Goal: Information Seeking & Learning: Learn about a topic

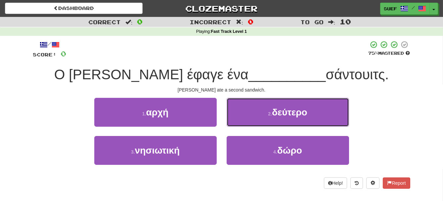
click at [313, 112] on button "2 . δεύτερο" at bounding box center [288, 112] width 122 height 29
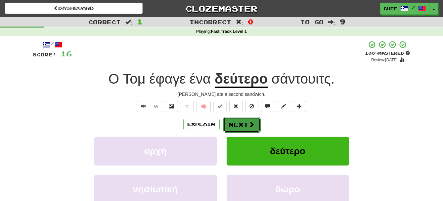
click at [249, 121] on span at bounding box center [252, 124] width 6 height 6
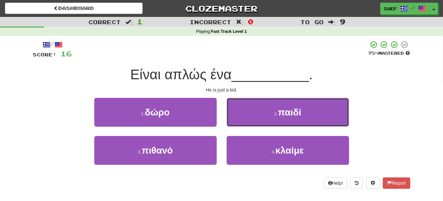
click at [316, 111] on button "2 . παιδί" at bounding box center [288, 112] width 122 height 29
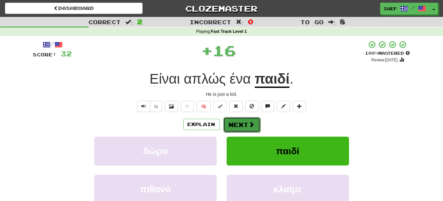
click at [251, 125] on span at bounding box center [252, 124] width 6 height 6
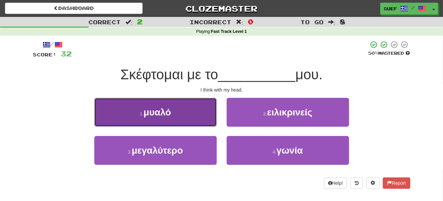
click at [184, 120] on button "1 . μυαλό" at bounding box center [155, 112] width 122 height 29
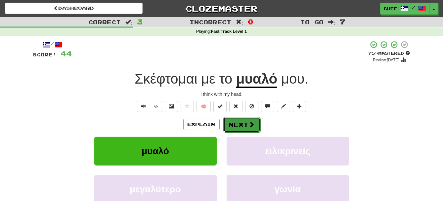
click at [253, 123] on span at bounding box center [252, 124] width 6 height 6
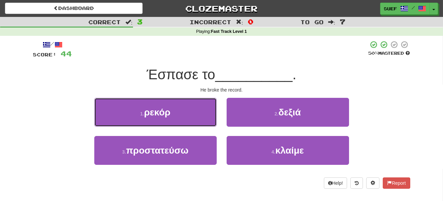
click at [185, 114] on button "1 . ρεκόρ" at bounding box center [155, 112] width 122 height 29
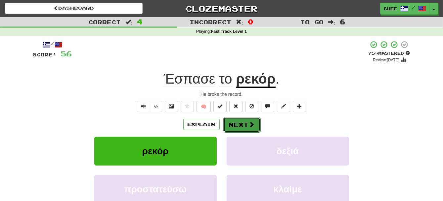
click at [247, 123] on button "Next" at bounding box center [241, 124] width 37 height 15
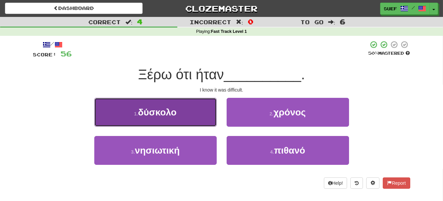
click at [183, 109] on button "1 . δύσκολο" at bounding box center [155, 112] width 122 height 29
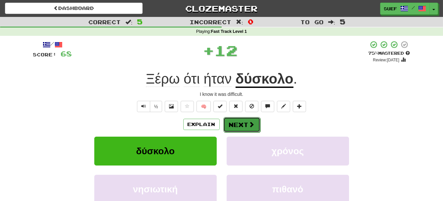
click at [246, 122] on button "Next" at bounding box center [241, 124] width 37 height 15
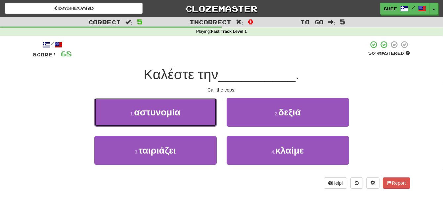
click at [190, 114] on button "1 . αστυνομία" at bounding box center [155, 112] width 122 height 29
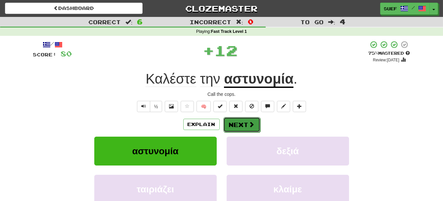
click at [250, 123] on span at bounding box center [252, 124] width 6 height 6
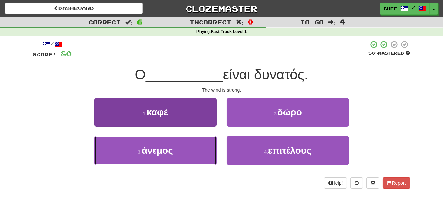
click at [193, 149] on button "3 . άνεμος" at bounding box center [155, 150] width 122 height 29
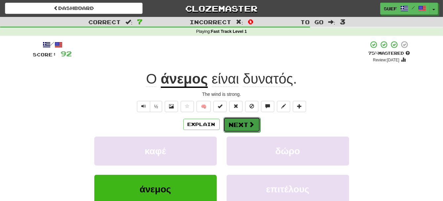
click at [249, 122] on span at bounding box center [252, 124] width 6 height 6
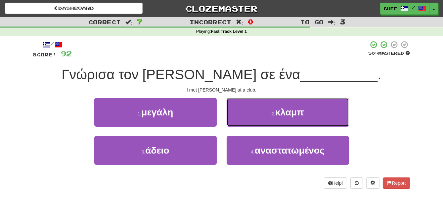
click at [305, 117] on button "2 . κλαμπ" at bounding box center [288, 112] width 122 height 29
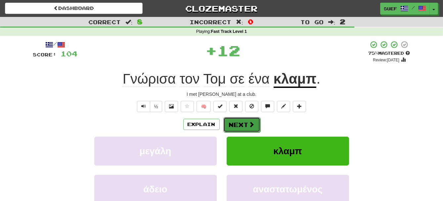
click at [250, 121] on span at bounding box center [252, 124] width 6 height 6
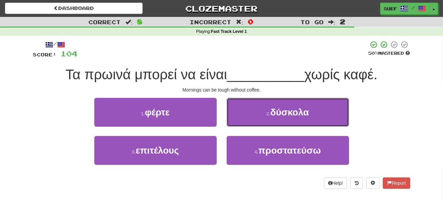
click at [309, 114] on button "2 . δύσκολα" at bounding box center [288, 112] width 122 height 29
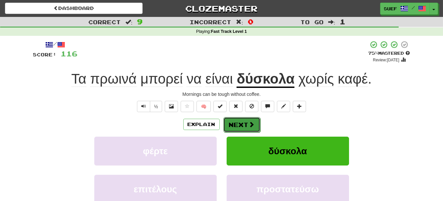
click at [251, 122] on span at bounding box center [252, 124] width 6 height 6
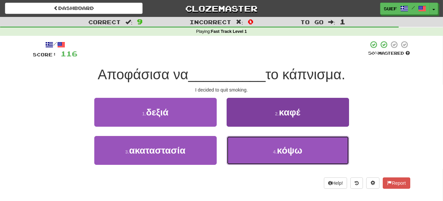
click at [309, 148] on button "4 . κόψω" at bounding box center [288, 150] width 122 height 29
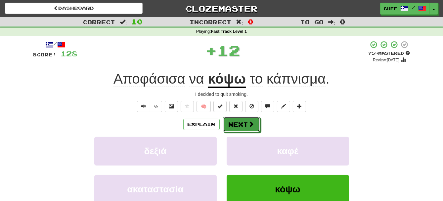
click at [250, 121] on span at bounding box center [252, 124] width 6 height 6
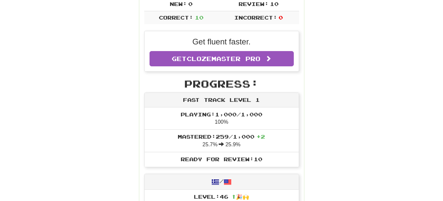
scroll to position [140, 0]
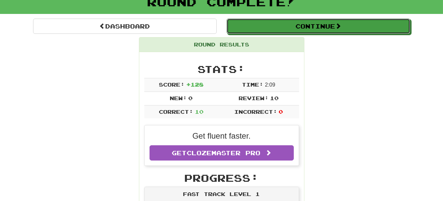
click at [336, 25] on button "Continue" at bounding box center [319, 26] width 184 height 15
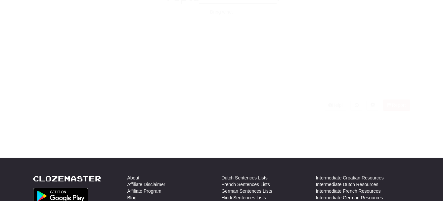
scroll to position [46, 0]
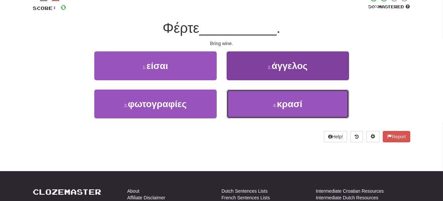
click at [316, 100] on button "4 . κρασί" at bounding box center [288, 103] width 122 height 29
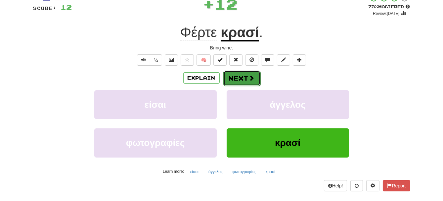
click at [250, 77] on span at bounding box center [252, 78] width 6 height 6
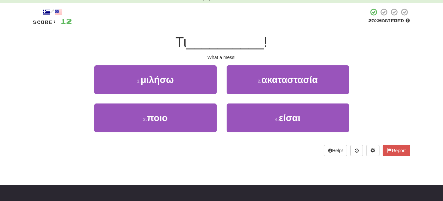
scroll to position [31, 0]
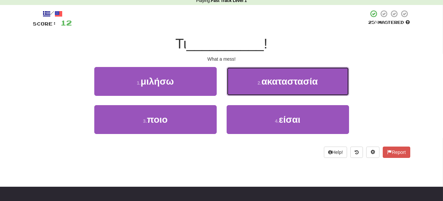
click at [330, 82] on button "2 . ακαταστασία" at bounding box center [288, 81] width 122 height 29
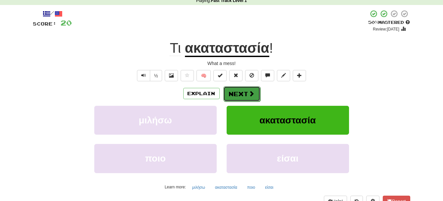
click at [250, 94] on span at bounding box center [252, 93] width 6 height 6
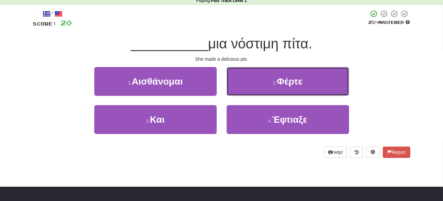
click at [303, 81] on span "Φέρτε" at bounding box center [290, 81] width 26 height 10
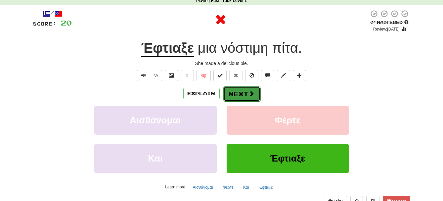
click at [245, 90] on button "Next" at bounding box center [241, 93] width 37 height 15
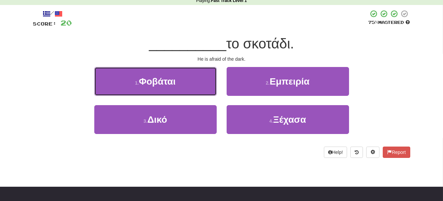
click at [191, 84] on button "1 . Φοβάται" at bounding box center [155, 81] width 122 height 29
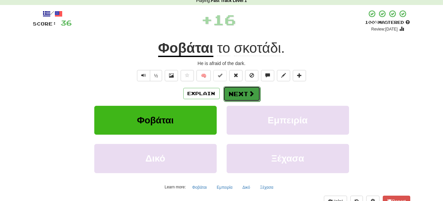
click at [249, 91] on span at bounding box center [252, 93] width 6 height 6
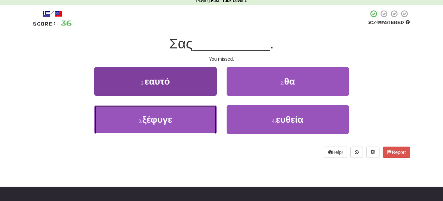
click at [186, 122] on button "3 . ξέφυγε" at bounding box center [155, 119] width 122 height 29
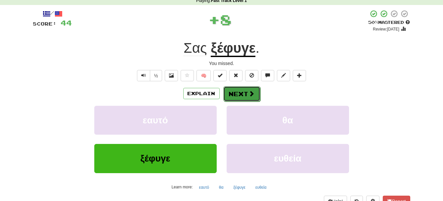
click at [252, 89] on button "Next" at bounding box center [241, 93] width 37 height 15
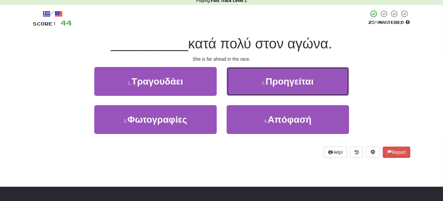
click at [319, 79] on button "2 . Προηγείται" at bounding box center [288, 81] width 122 height 29
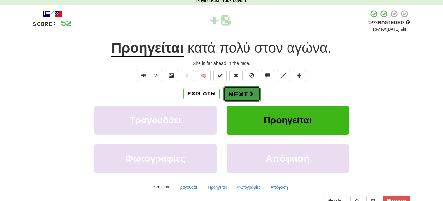
click at [243, 87] on button "Next" at bounding box center [241, 93] width 37 height 15
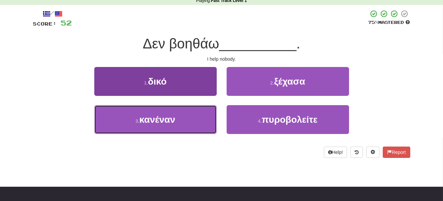
click at [188, 120] on button "3 . κανέναν" at bounding box center [155, 119] width 122 height 29
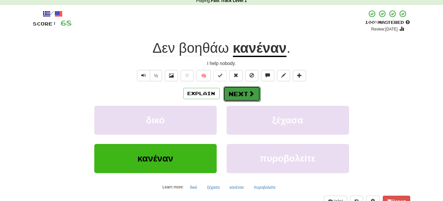
click at [244, 91] on button "Next" at bounding box center [241, 93] width 37 height 15
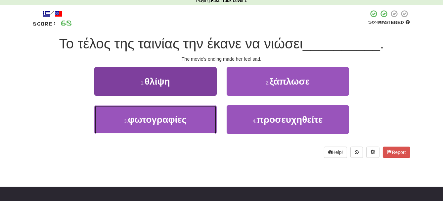
click at [188, 125] on button "3 . φωτογραφίες" at bounding box center [155, 119] width 122 height 29
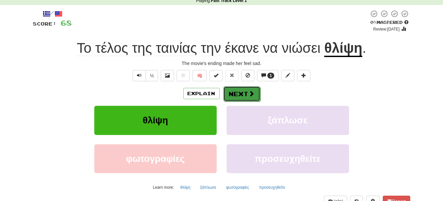
click at [244, 88] on button "Next" at bounding box center [241, 93] width 37 height 15
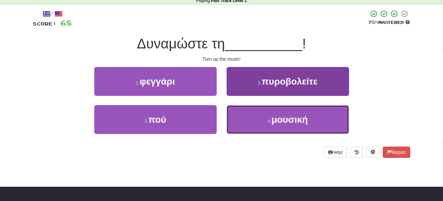
click at [323, 119] on button "4 . μουσική" at bounding box center [288, 119] width 122 height 29
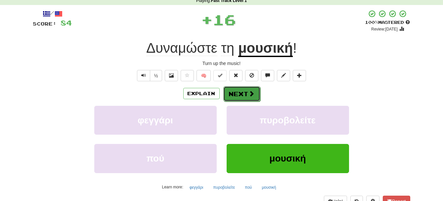
click at [249, 93] on span at bounding box center [252, 93] width 6 height 6
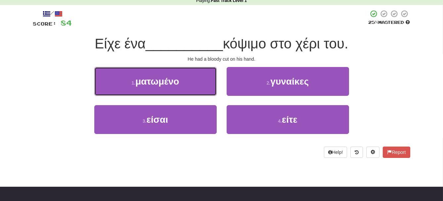
click at [193, 86] on button "1 . ματωμένο" at bounding box center [155, 81] width 122 height 29
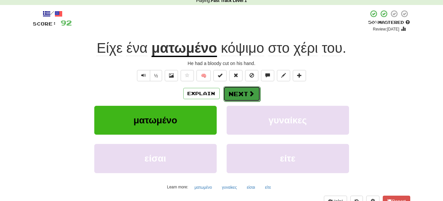
click at [249, 92] on span at bounding box center [252, 93] width 6 height 6
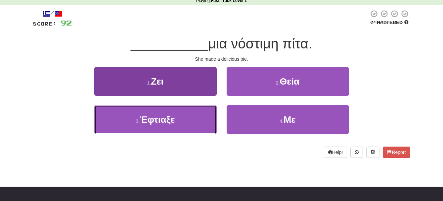
click at [192, 122] on button "3 . Έφτιαξε" at bounding box center [155, 119] width 122 height 29
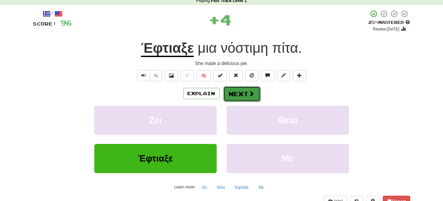
click at [252, 89] on button "Next" at bounding box center [241, 93] width 37 height 15
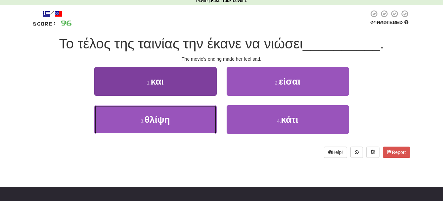
click at [191, 123] on button "3 . θλίψη" at bounding box center [155, 119] width 122 height 29
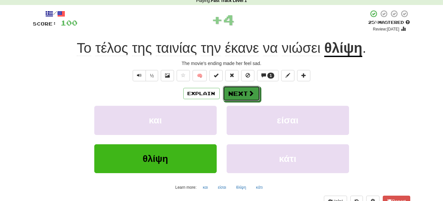
click at [247, 89] on button "Next" at bounding box center [241, 93] width 37 height 15
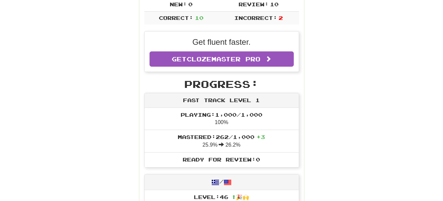
scroll to position [148, 0]
